Goal: Task Accomplishment & Management: Use online tool/utility

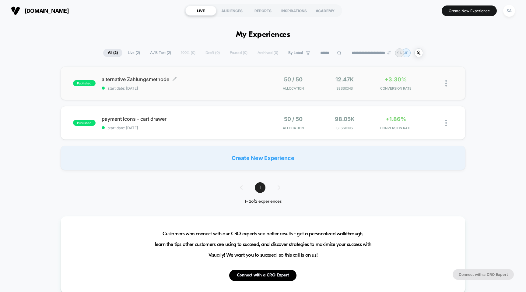
click at [155, 77] on span "alternative Zahlungsmethode Click to edit experience details" at bounding box center [182, 79] width 161 height 6
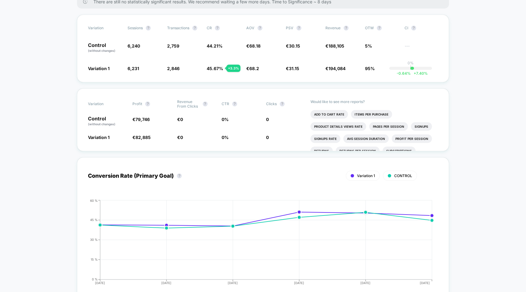
scroll to position [107, 0]
drag, startPoint x: 129, startPoint y: 120, endPoint x: 147, endPoint y: 137, distance: 24.8
click at [147, 136] on div "Variation Profit ? Revenue From Clicks ? CTR ? Clicks ? Control (without change…" at bounding box center [263, 120] width 372 height 63
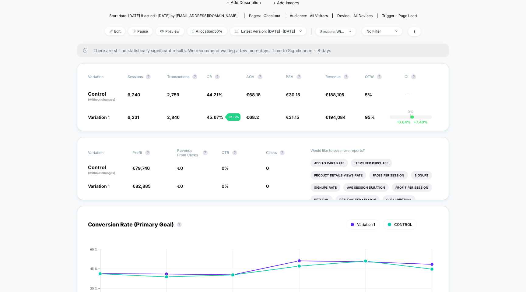
scroll to position [0, 0]
